Goal: Information Seeking & Learning: Learn about a topic

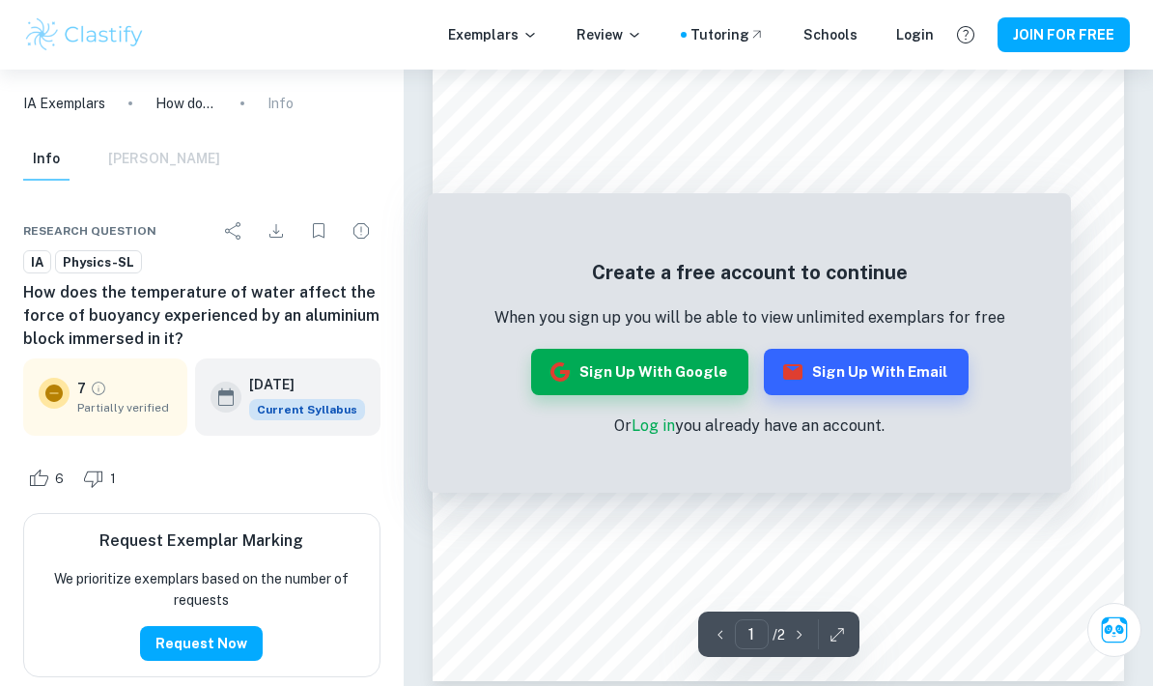
scroll to position [384, 0]
click at [656, 427] on link "Log in" at bounding box center [652, 425] width 43 height 18
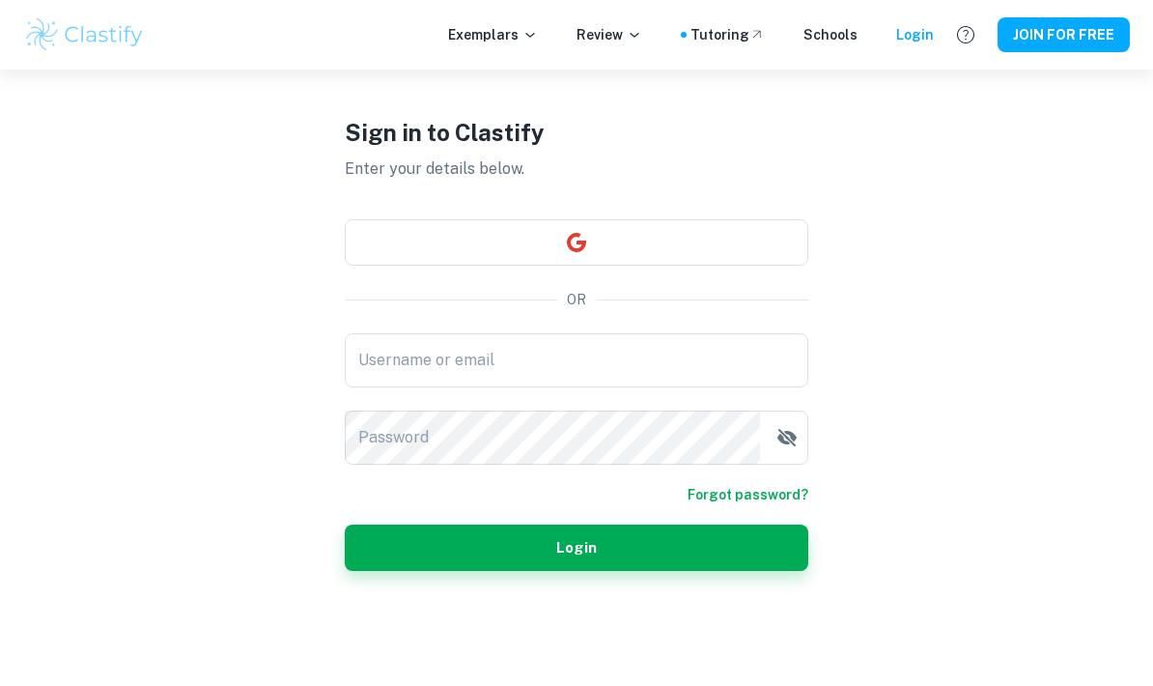
scroll to position [147, 0]
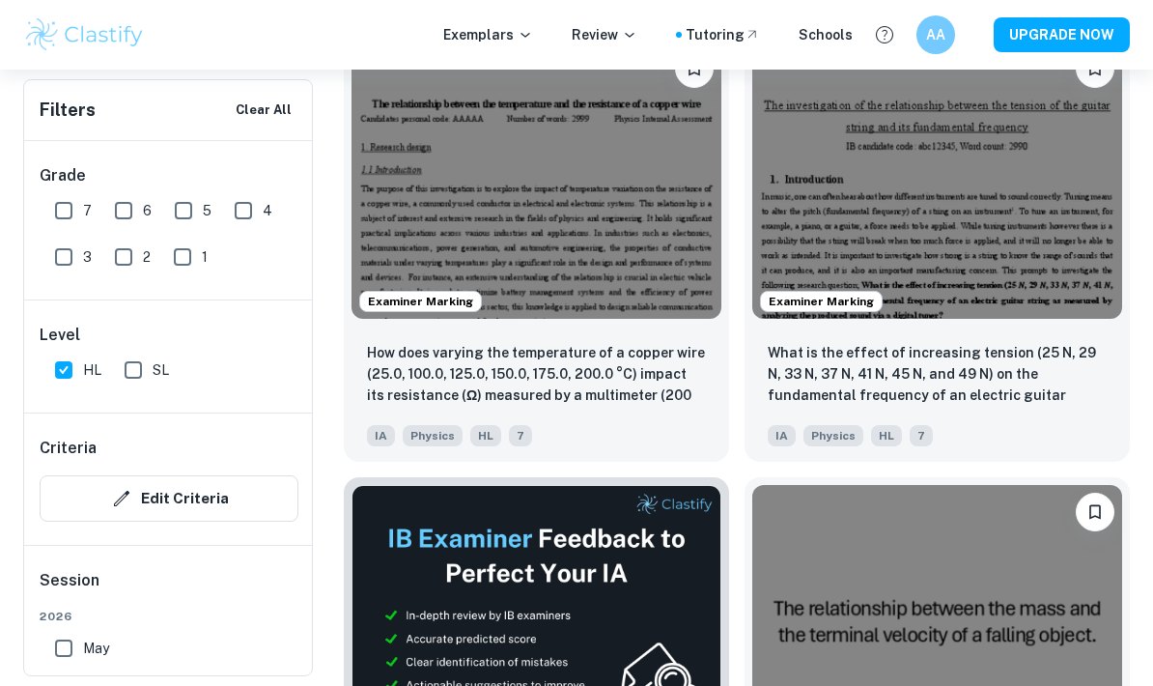
scroll to position [661, 0]
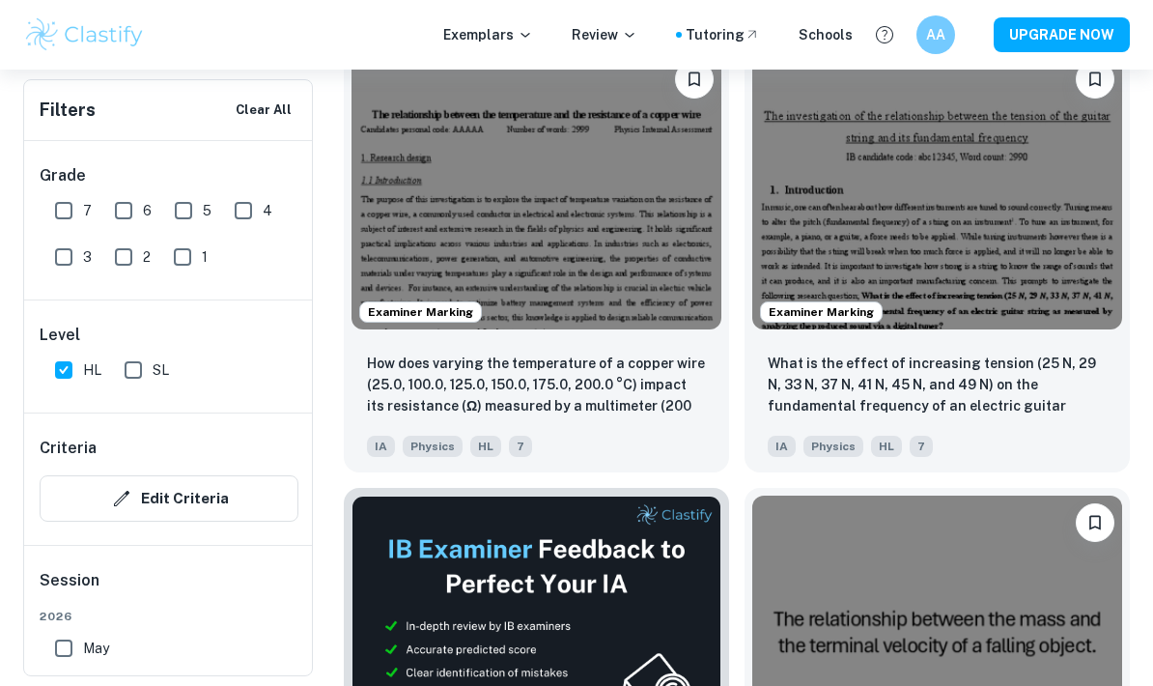
click at [676, 251] on img at bounding box center [536, 190] width 370 height 277
